Goal: Task Accomplishment & Management: Use online tool/utility

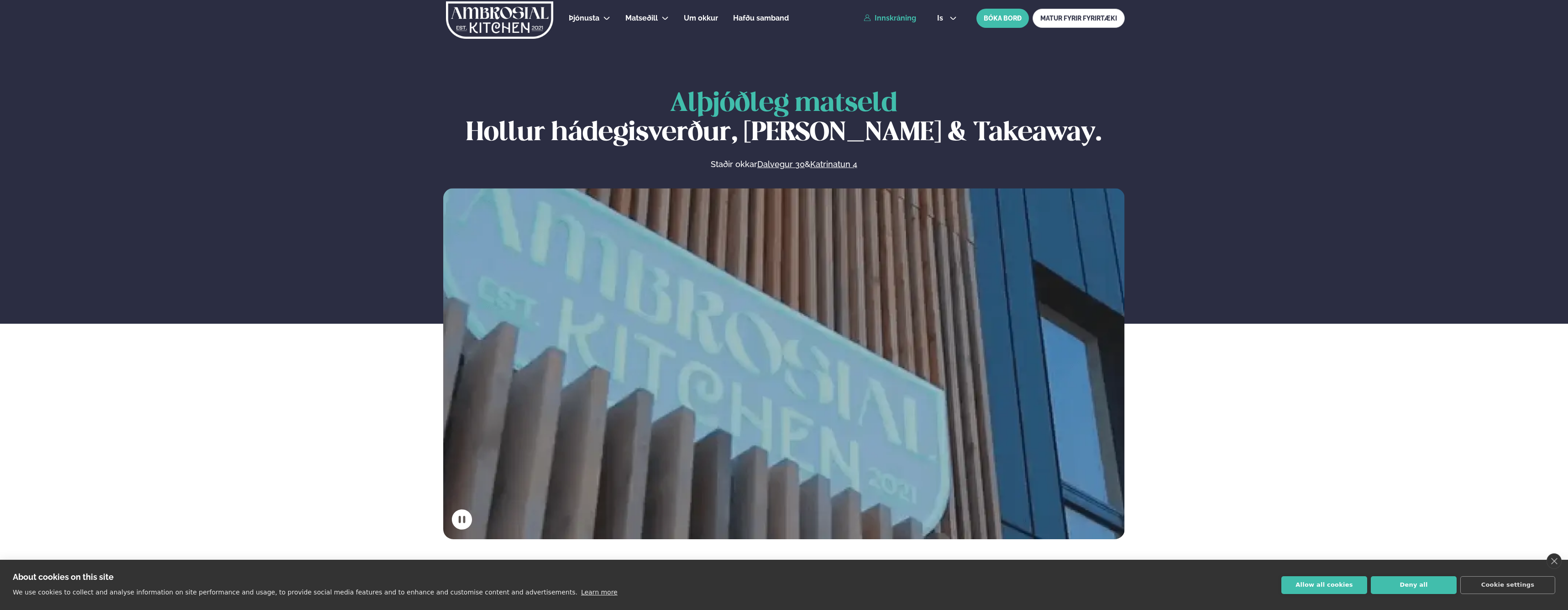
click at [890, 18] on link "Innskráning" at bounding box center [890, 18] width 52 height 8
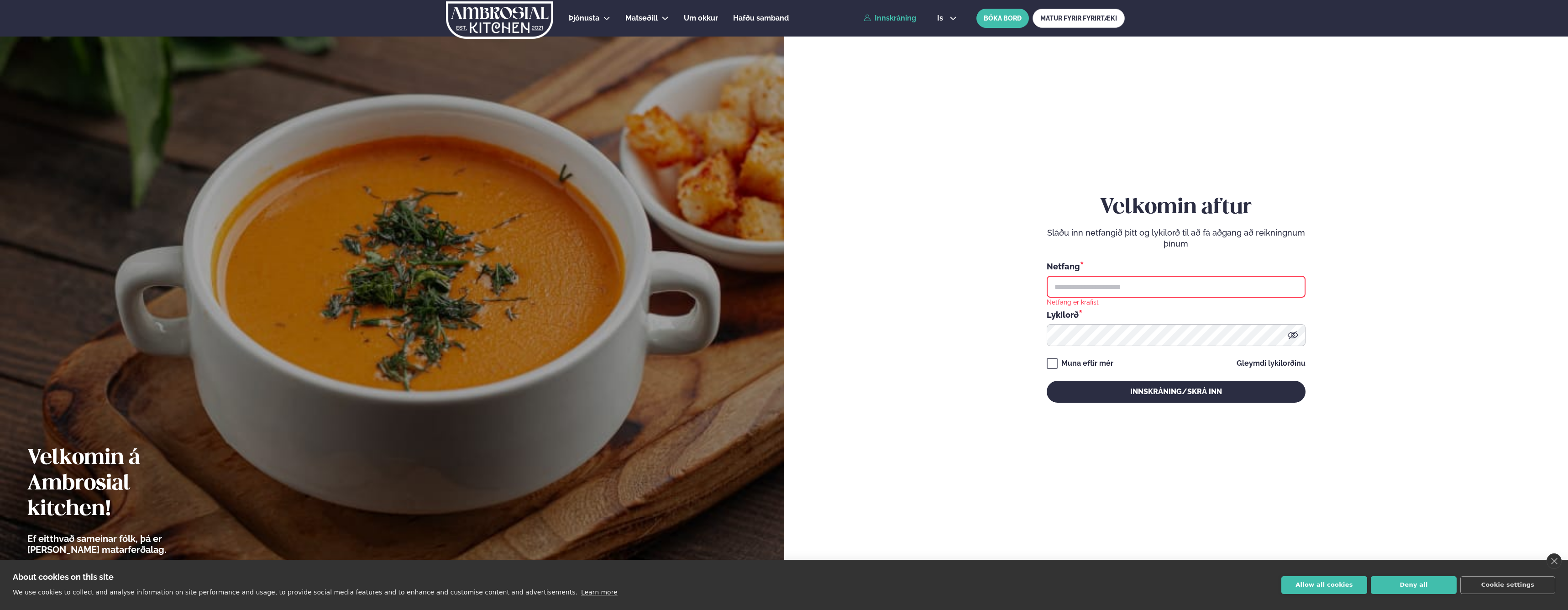
type input "**********"
click at [1173, 394] on button "Innskráning/Skrá inn" at bounding box center [1176, 391] width 259 height 22
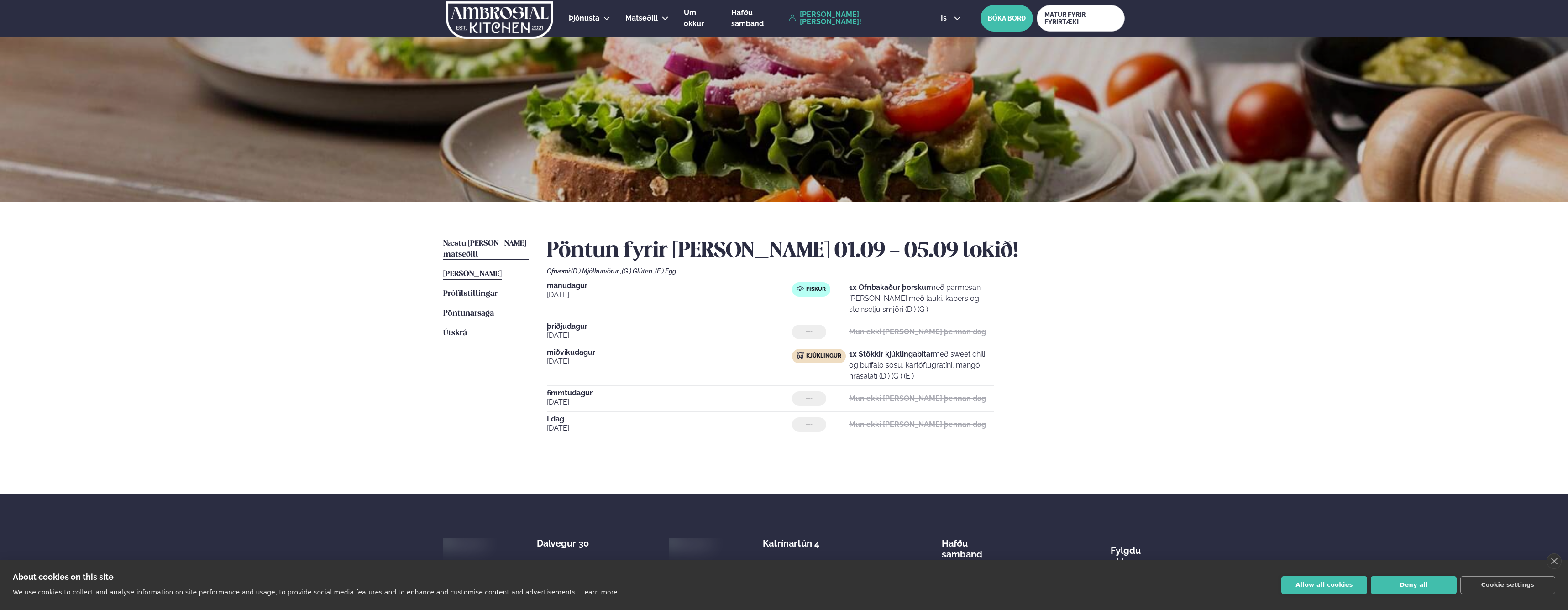
click at [466, 244] on span "Næstu [PERSON_NAME] matseðill" at bounding box center [485, 249] width 83 height 19
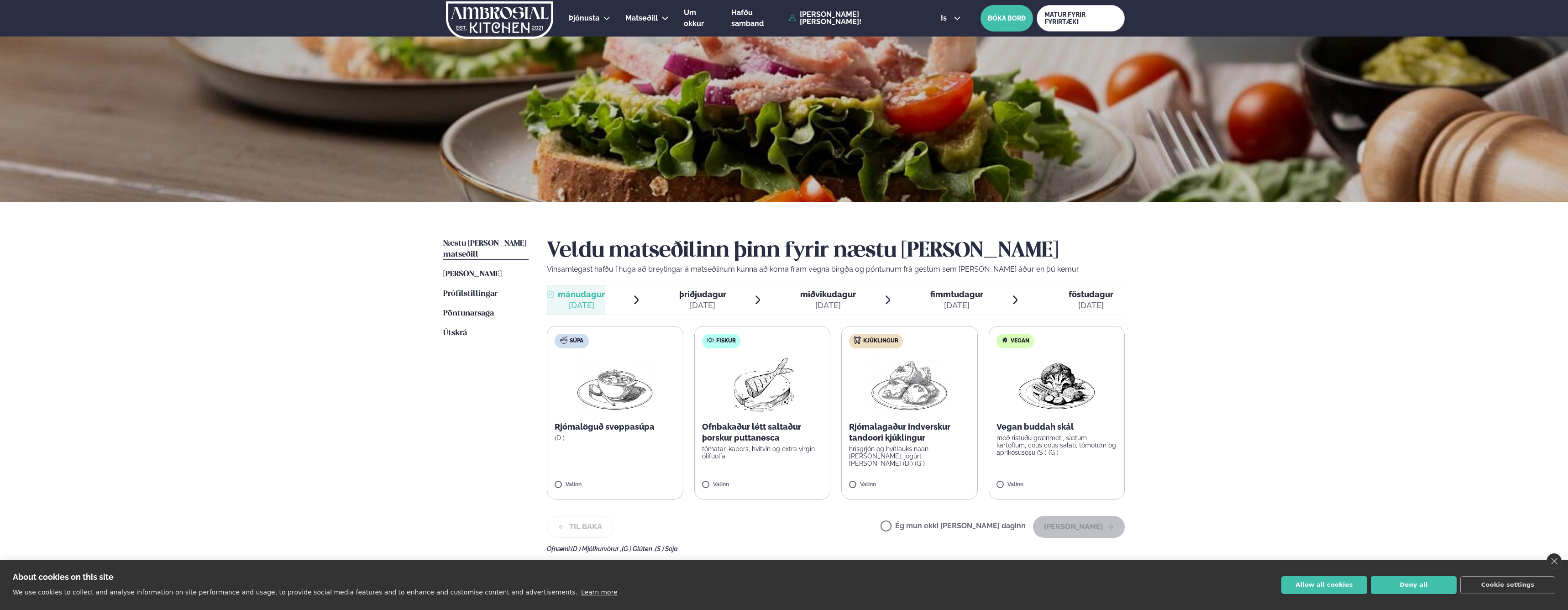
click at [919, 430] on p "Rjómalagaður indverskur tandoori kjúklingur" at bounding box center [909, 432] width 121 height 22
click at [1085, 528] on button "[PERSON_NAME]" at bounding box center [1079, 530] width 92 height 22
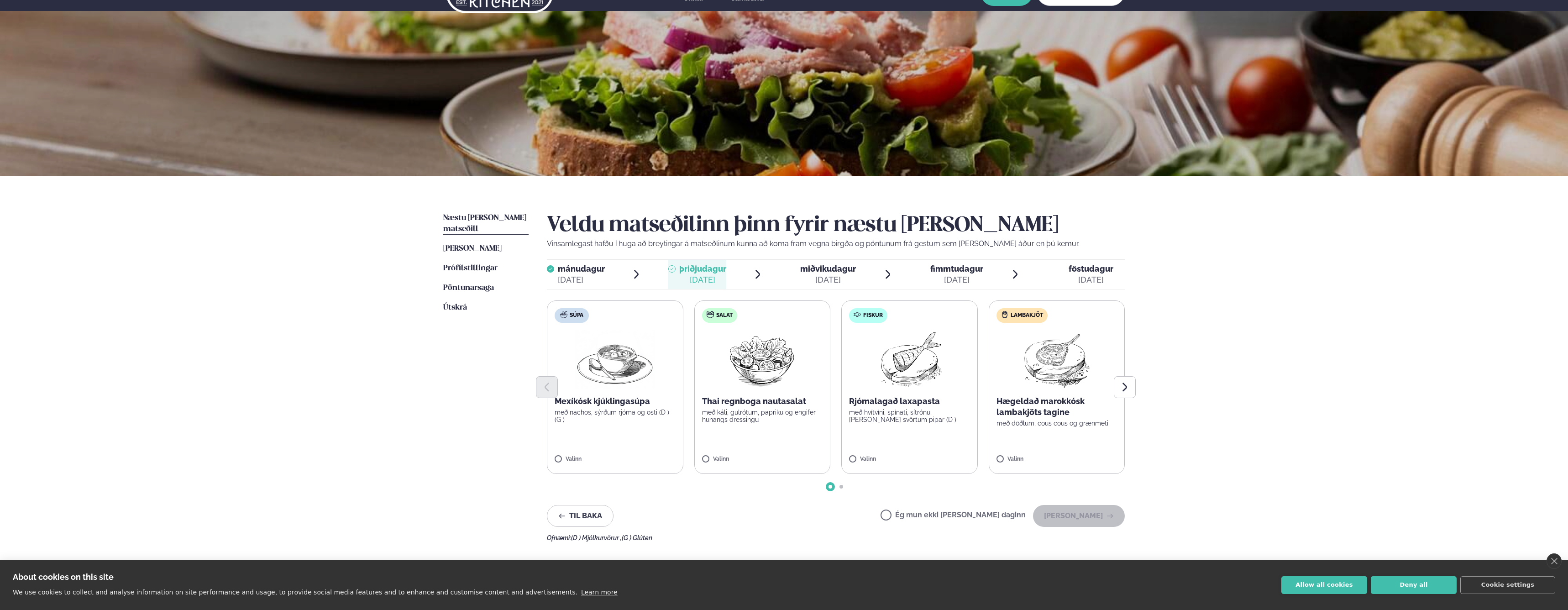
scroll to position [26, 0]
click at [968, 518] on label "Ég mun ekki [PERSON_NAME] daginn" at bounding box center [953, 515] width 145 height 10
click at [1087, 517] on button "[PERSON_NAME]" at bounding box center [1079, 515] width 92 height 22
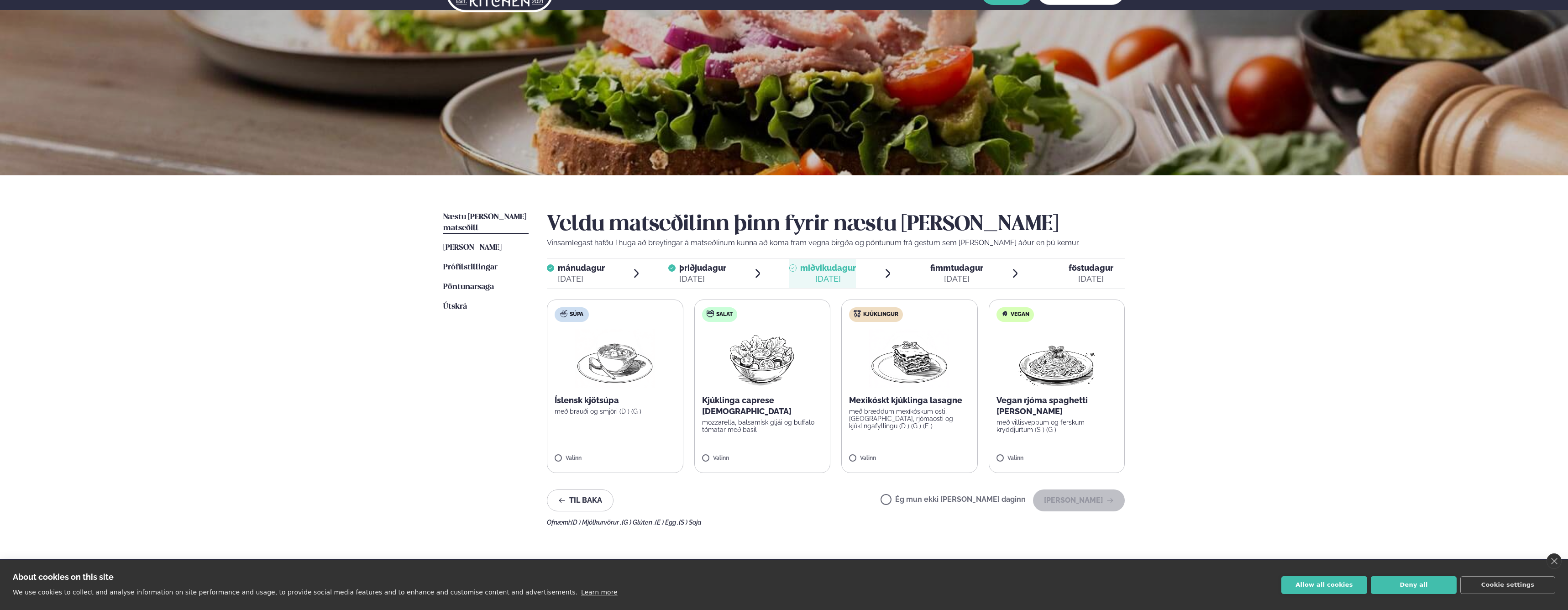
click at [905, 418] on p "með bræddum mexíkóskum osti, [GEOGRAPHIC_DATA], rjómaosti og kjúklingafyllingu …" at bounding box center [909, 419] width 121 height 22
click at [1088, 504] on button "[PERSON_NAME]" at bounding box center [1079, 500] width 92 height 22
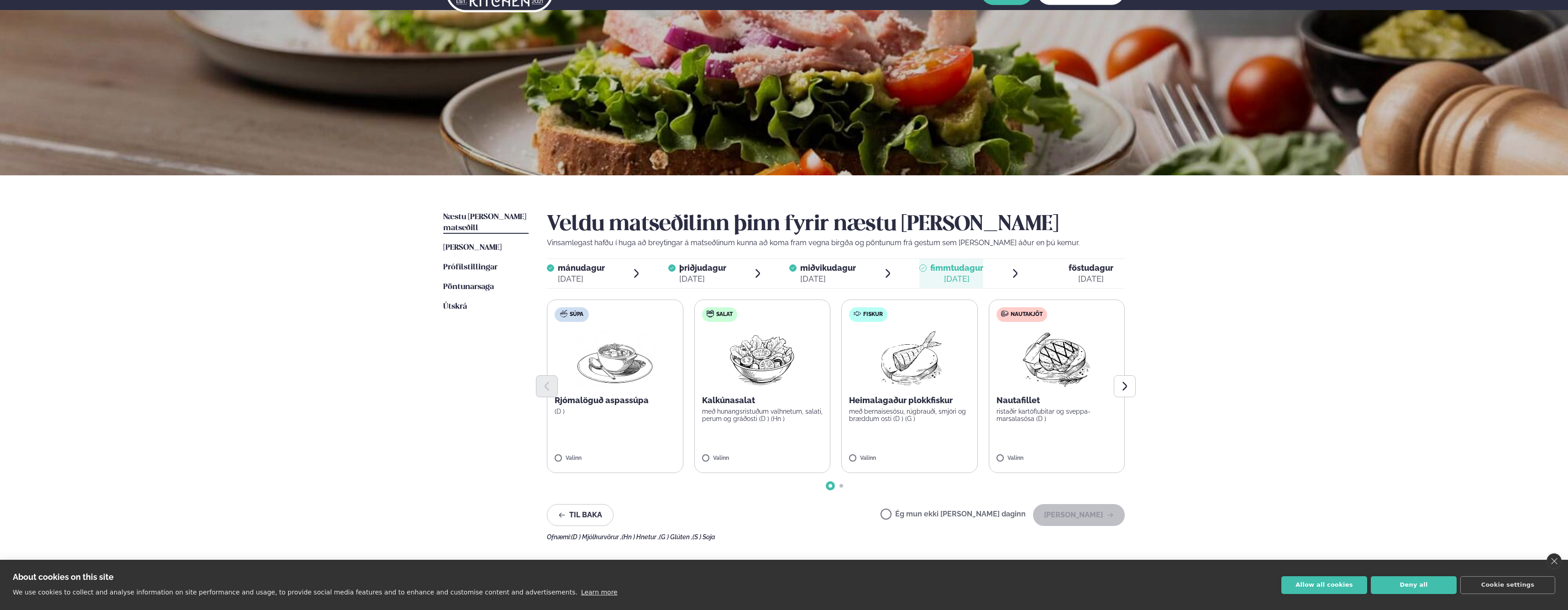
click at [920, 436] on label "Fiskur Heimalagaður plokkfiskur með bernaisesósu, rúgbrauði, smjöri og bræddum …" at bounding box center [909, 386] width 136 height 174
click at [1080, 516] on button "[PERSON_NAME]" at bounding box center [1079, 515] width 92 height 22
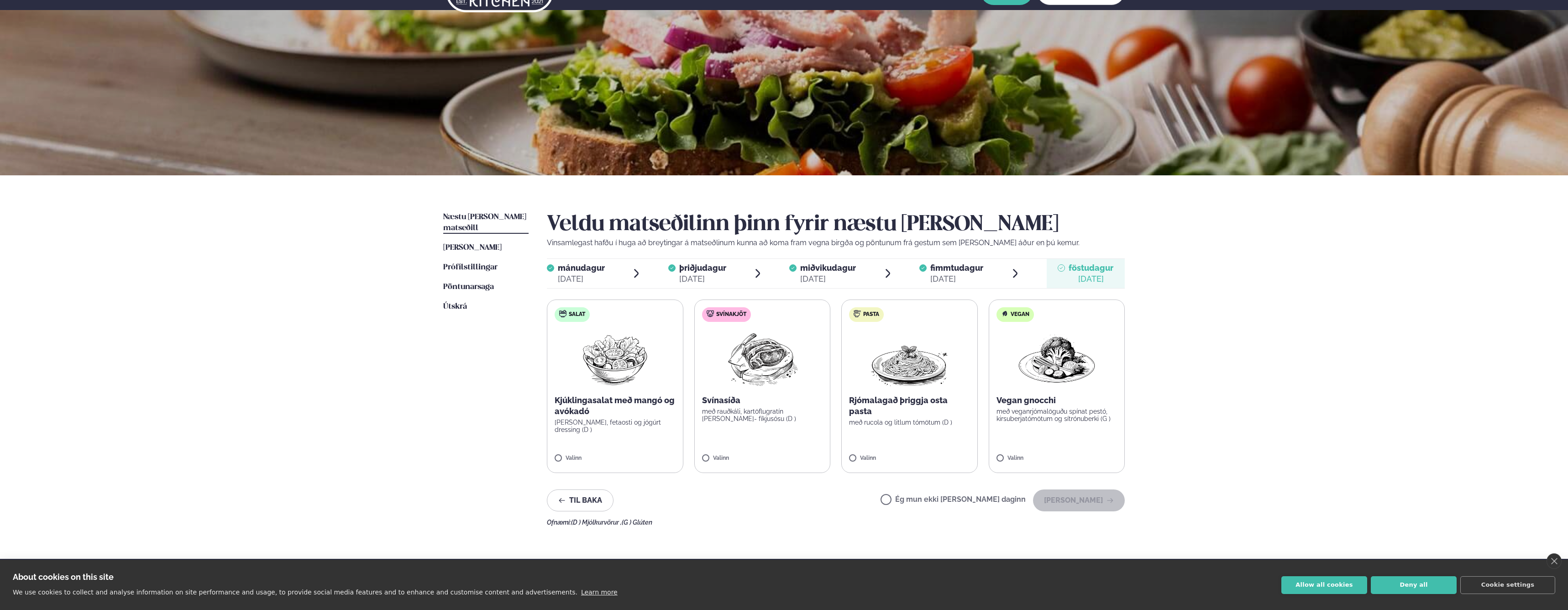
click at [965, 497] on label "Ég mun ekki [PERSON_NAME] daginn" at bounding box center [953, 500] width 145 height 10
click at [1096, 499] on button "[PERSON_NAME]" at bounding box center [1079, 500] width 92 height 22
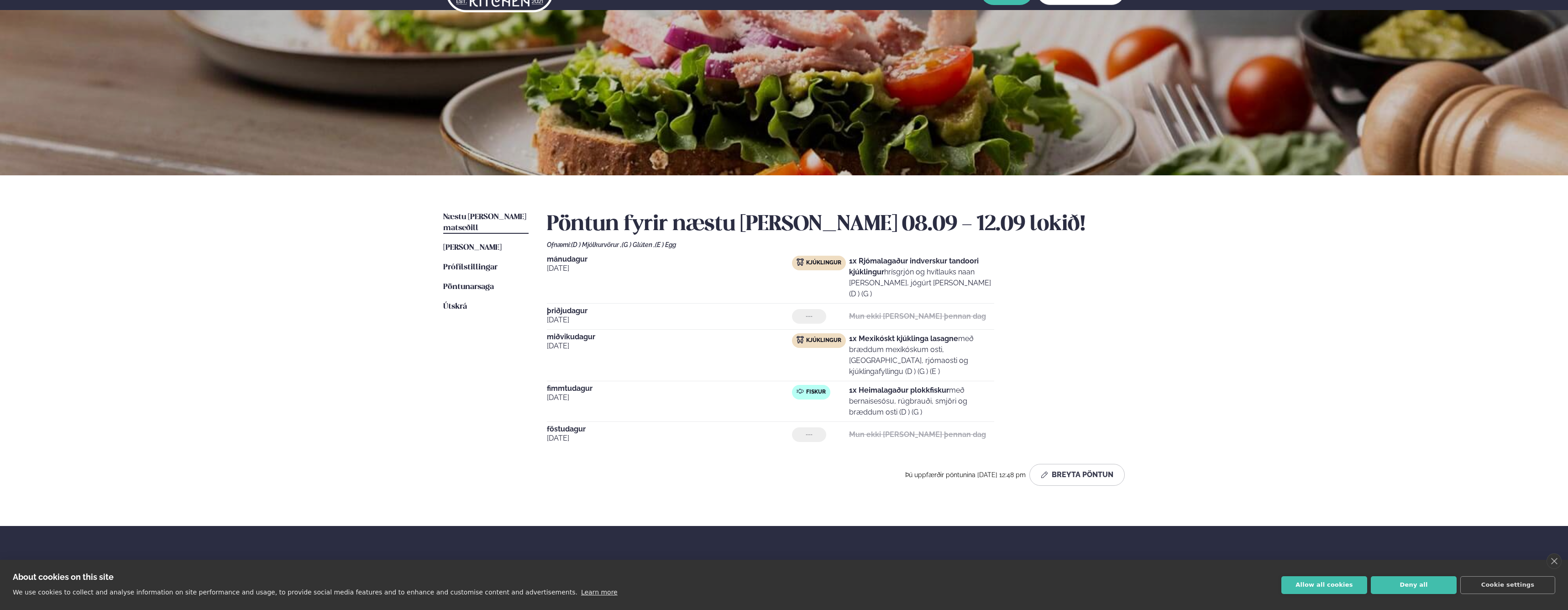
click at [1211, 338] on div "Þjónusta Hádegismatur fyrir fyrirtæki Fyrirtækja veitingar Einkapartý Matseðill…" at bounding box center [784, 353] width 1568 height 759
click at [1199, 326] on div "Þjónusta Hádegismatur fyrir fyrirtæki Fyrirtækja veitingar Einkapartý Matseðill…" at bounding box center [784, 353] width 1568 height 759
